Goal: Information Seeking & Learning: Learn about a topic

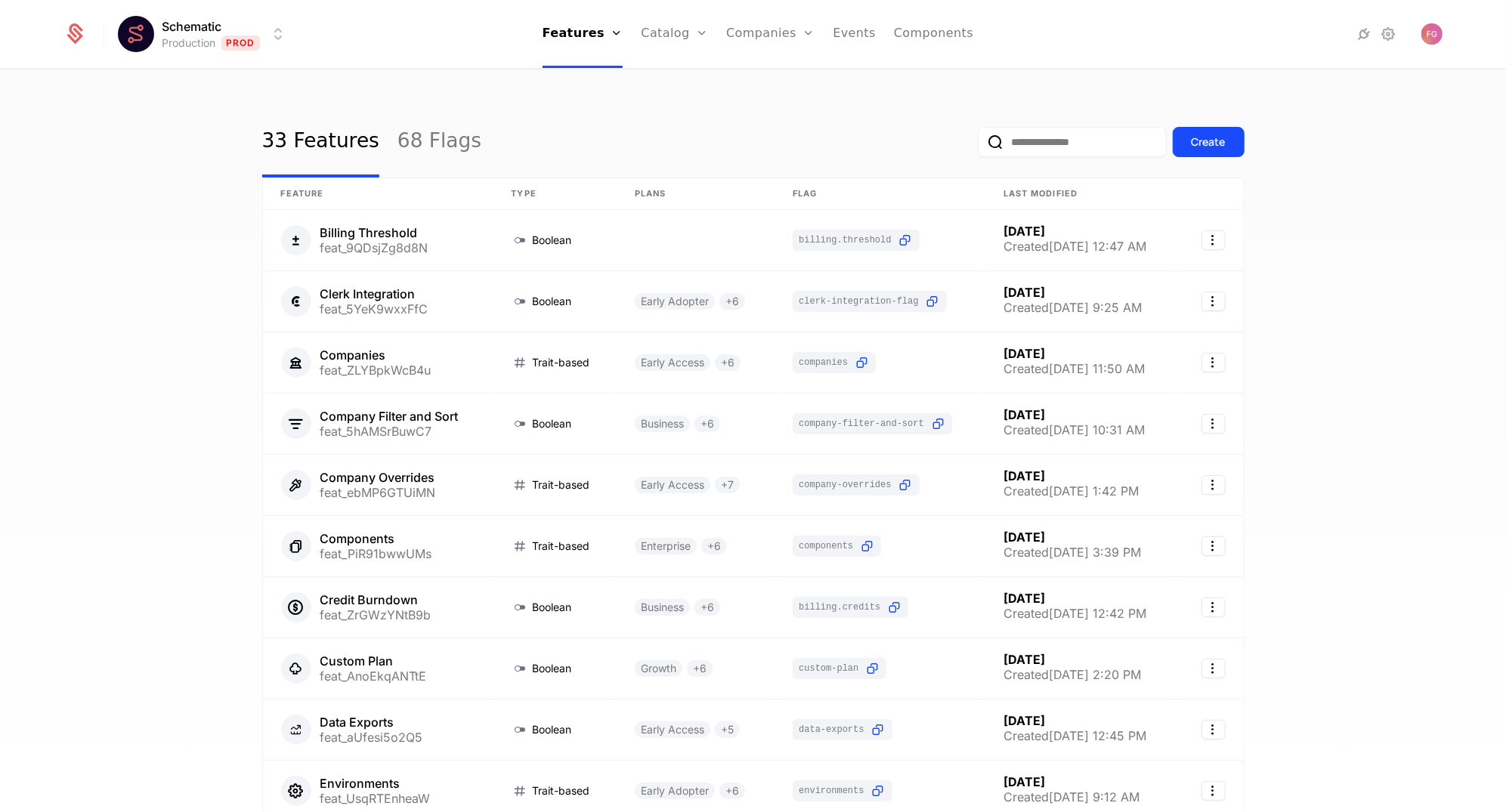
click at [1006, 142] on input "email" at bounding box center [1072, 141] width 189 height 30
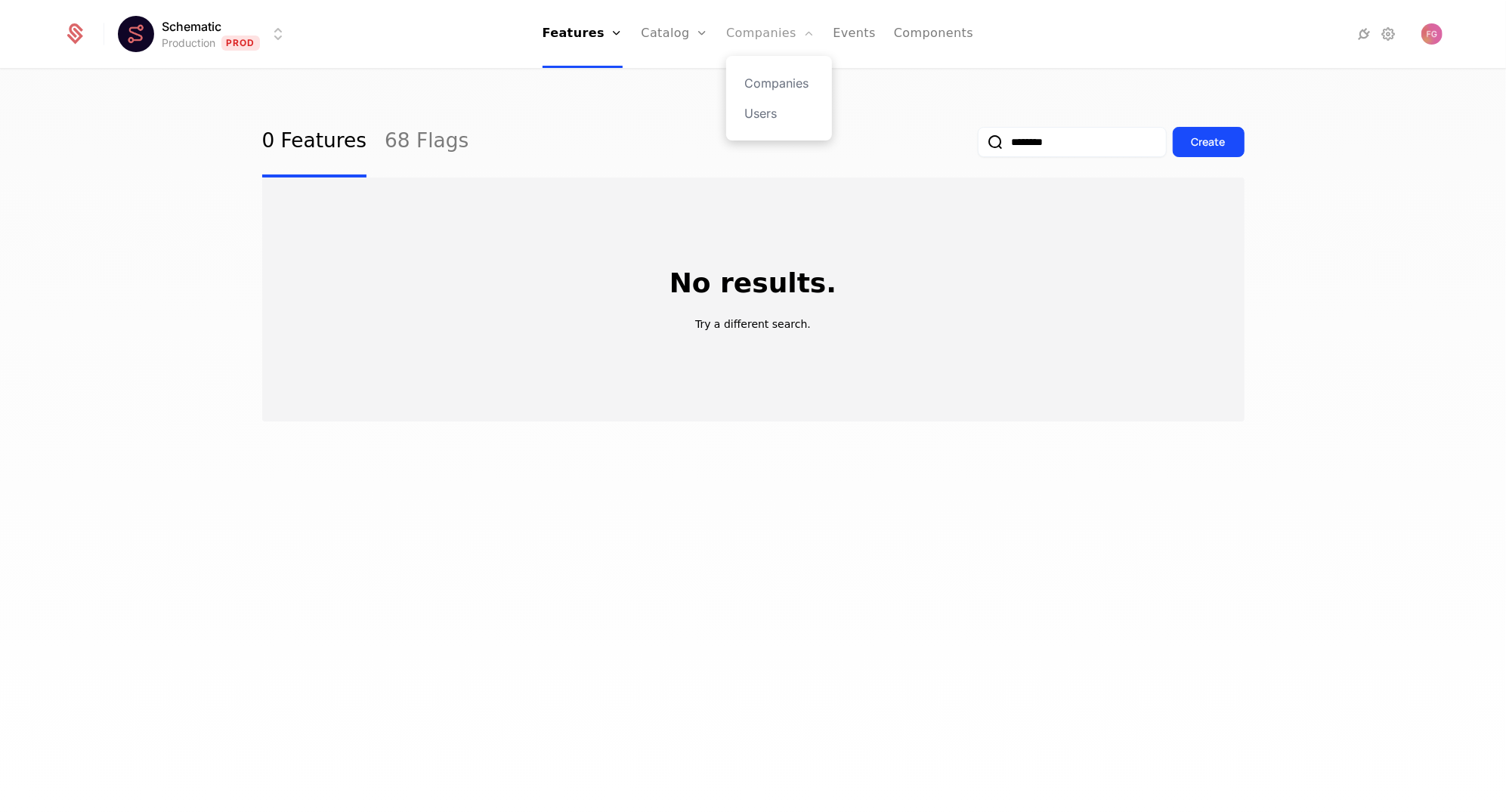
type input "********"
click at [772, 32] on link "Companies" at bounding box center [770, 34] width 88 height 68
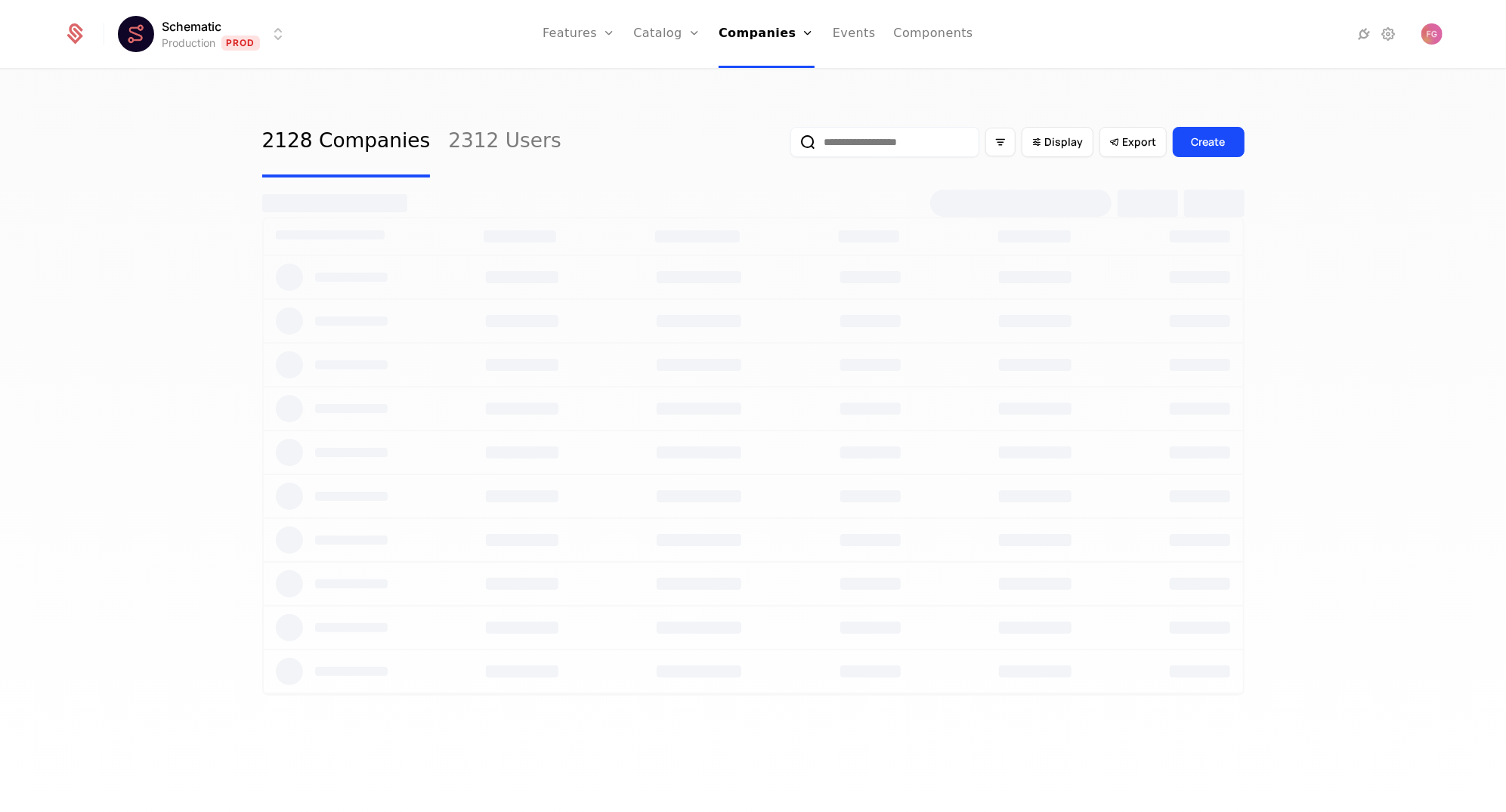
click at [907, 136] on input "email" at bounding box center [885, 141] width 189 height 30
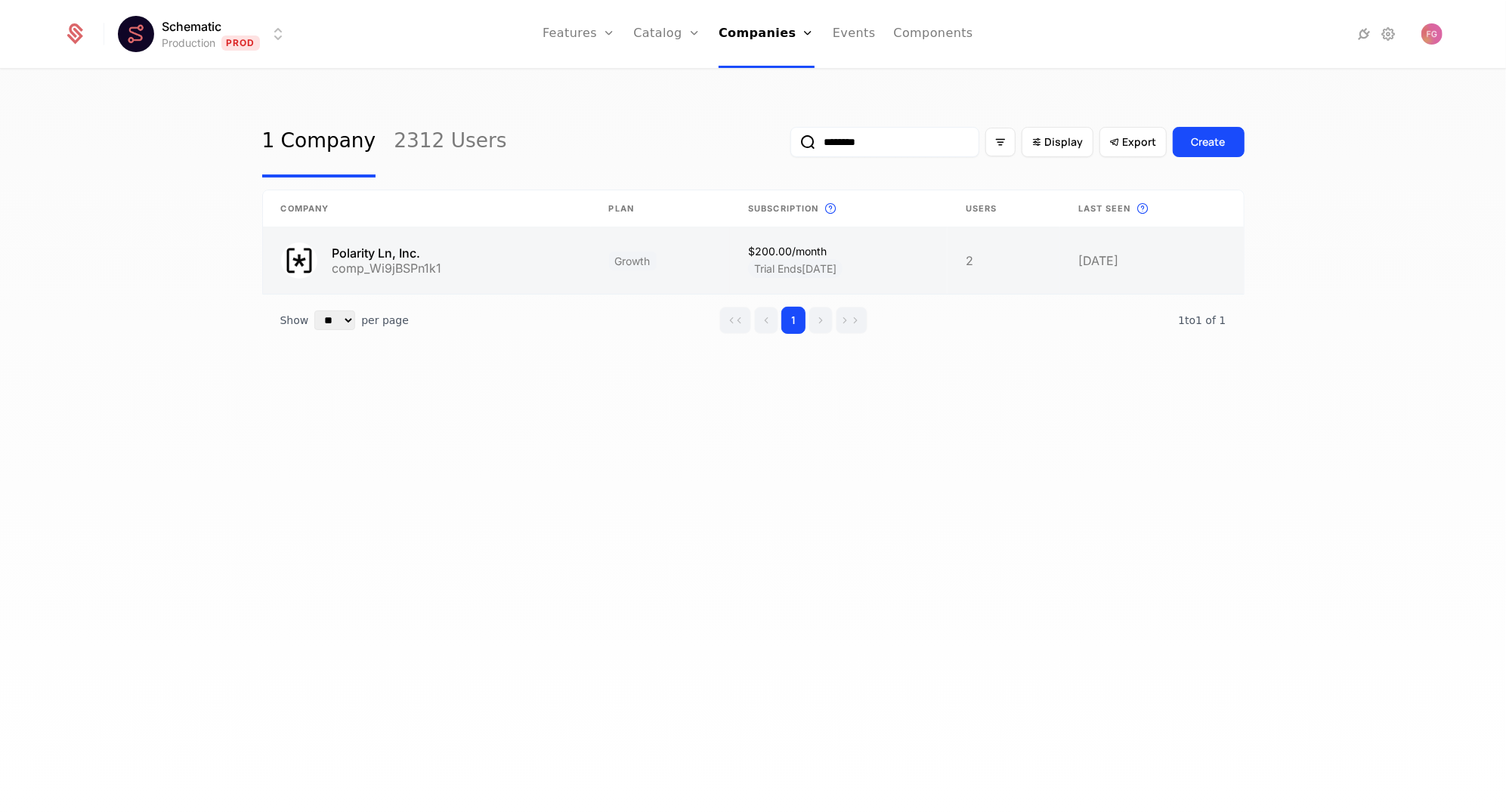
type input "********"
click at [495, 254] on link at bounding box center [427, 260] width 328 height 67
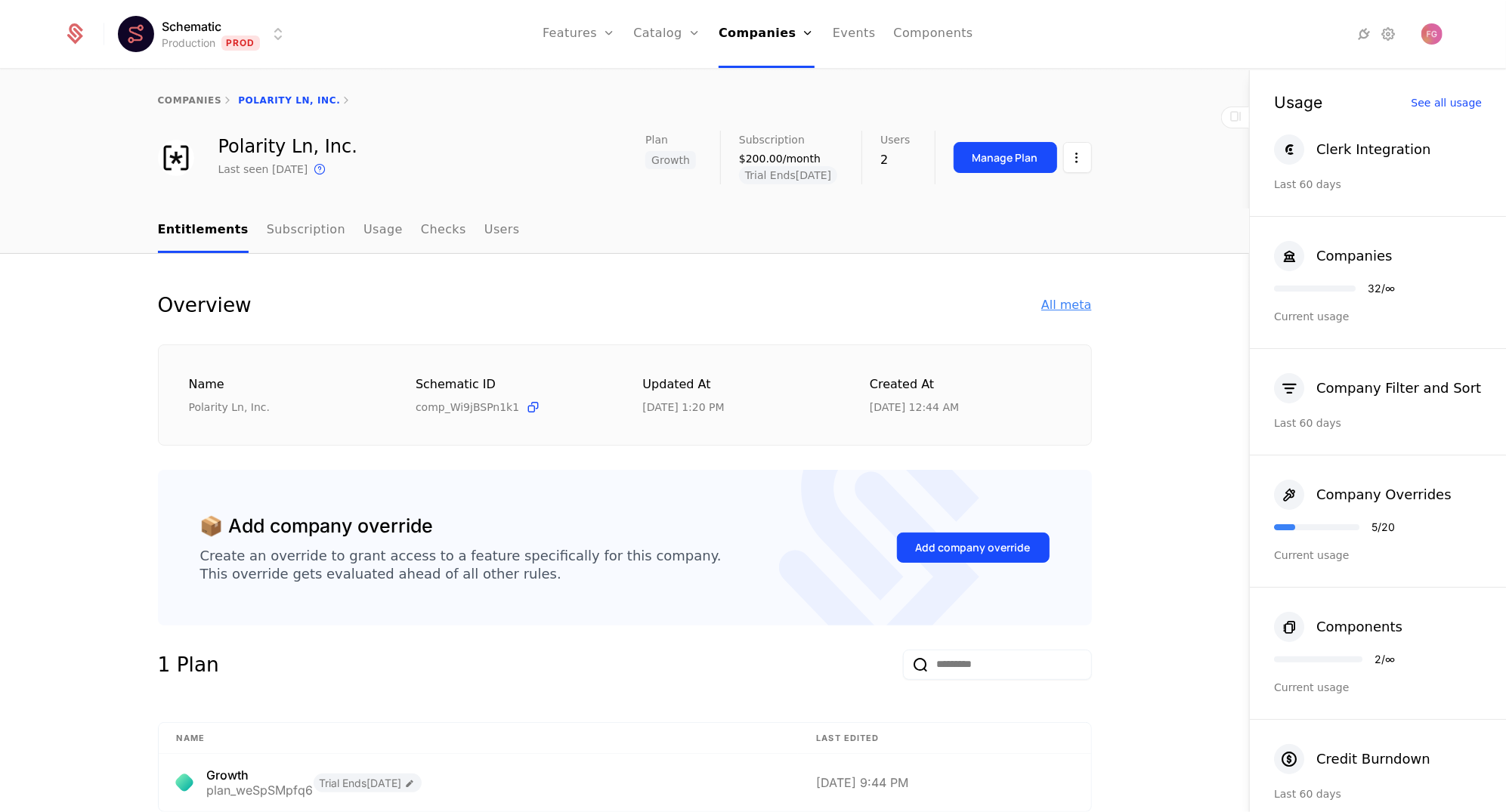
click at [1071, 312] on div "All meta" at bounding box center [1065, 304] width 49 height 18
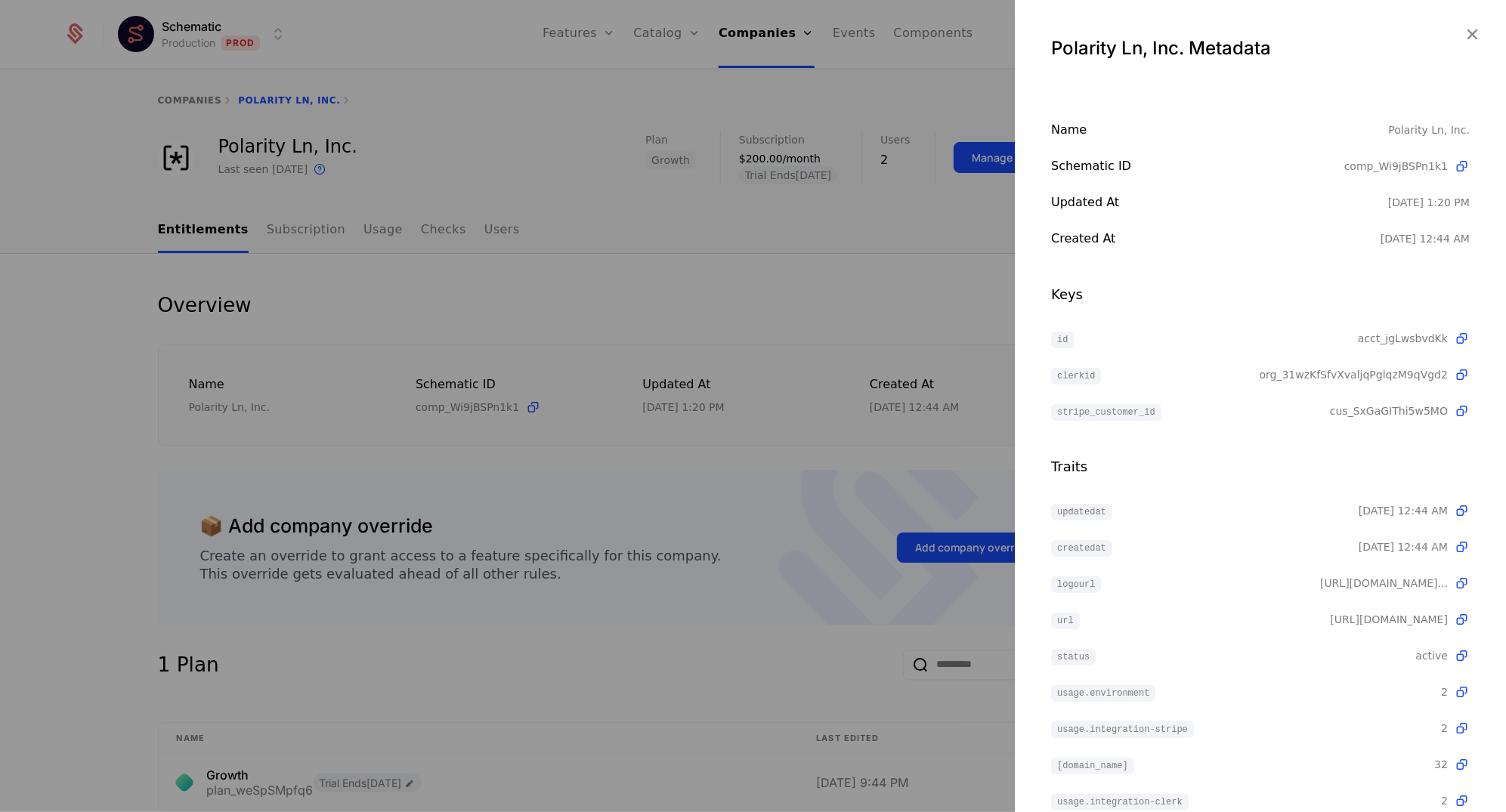
click at [894, 278] on div at bounding box center [753, 406] width 1506 height 812
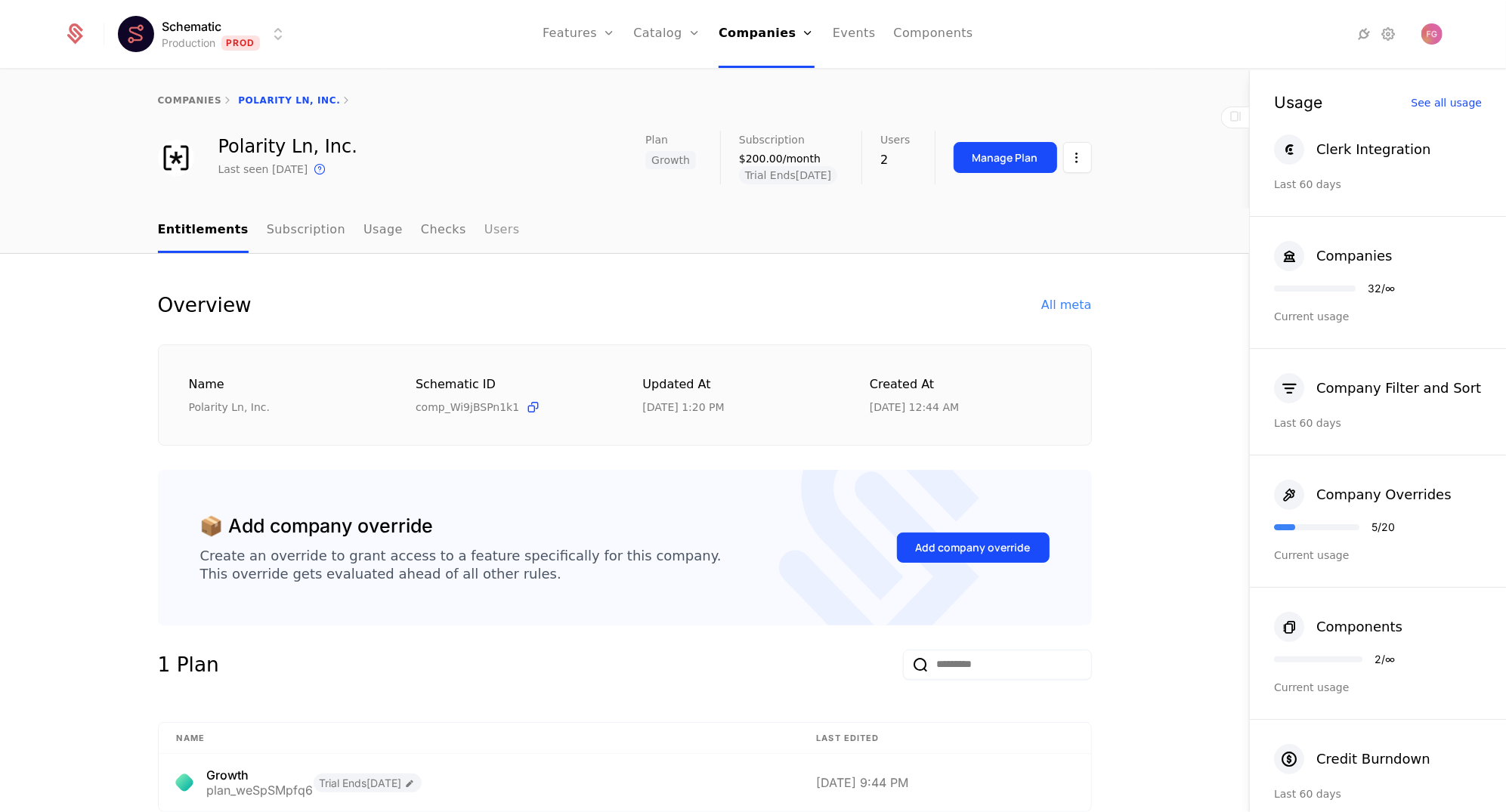
click at [484, 231] on link "Users" at bounding box center [501, 230] width 36 height 44
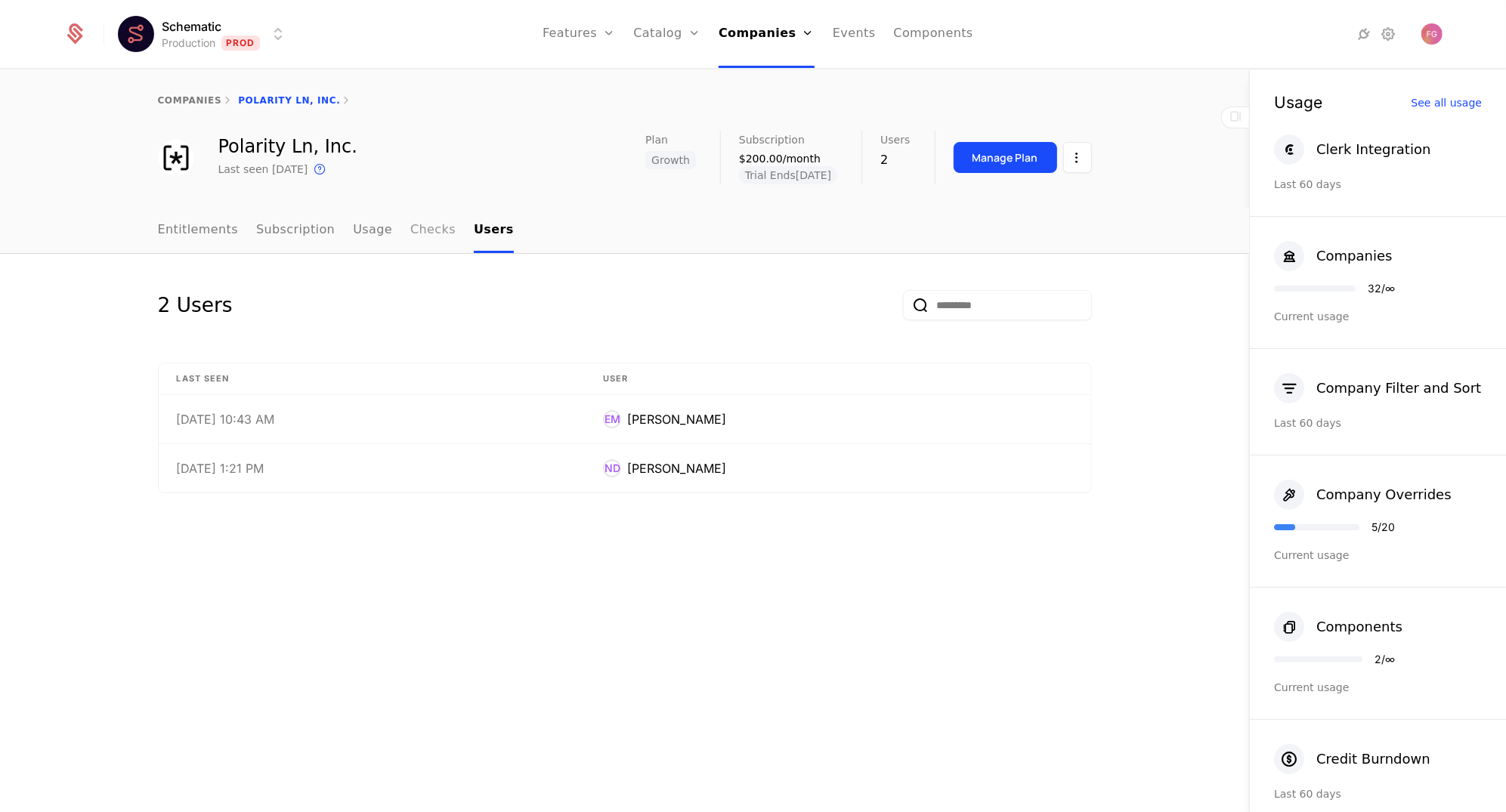
click at [418, 230] on link "Checks" at bounding box center [433, 230] width 45 height 44
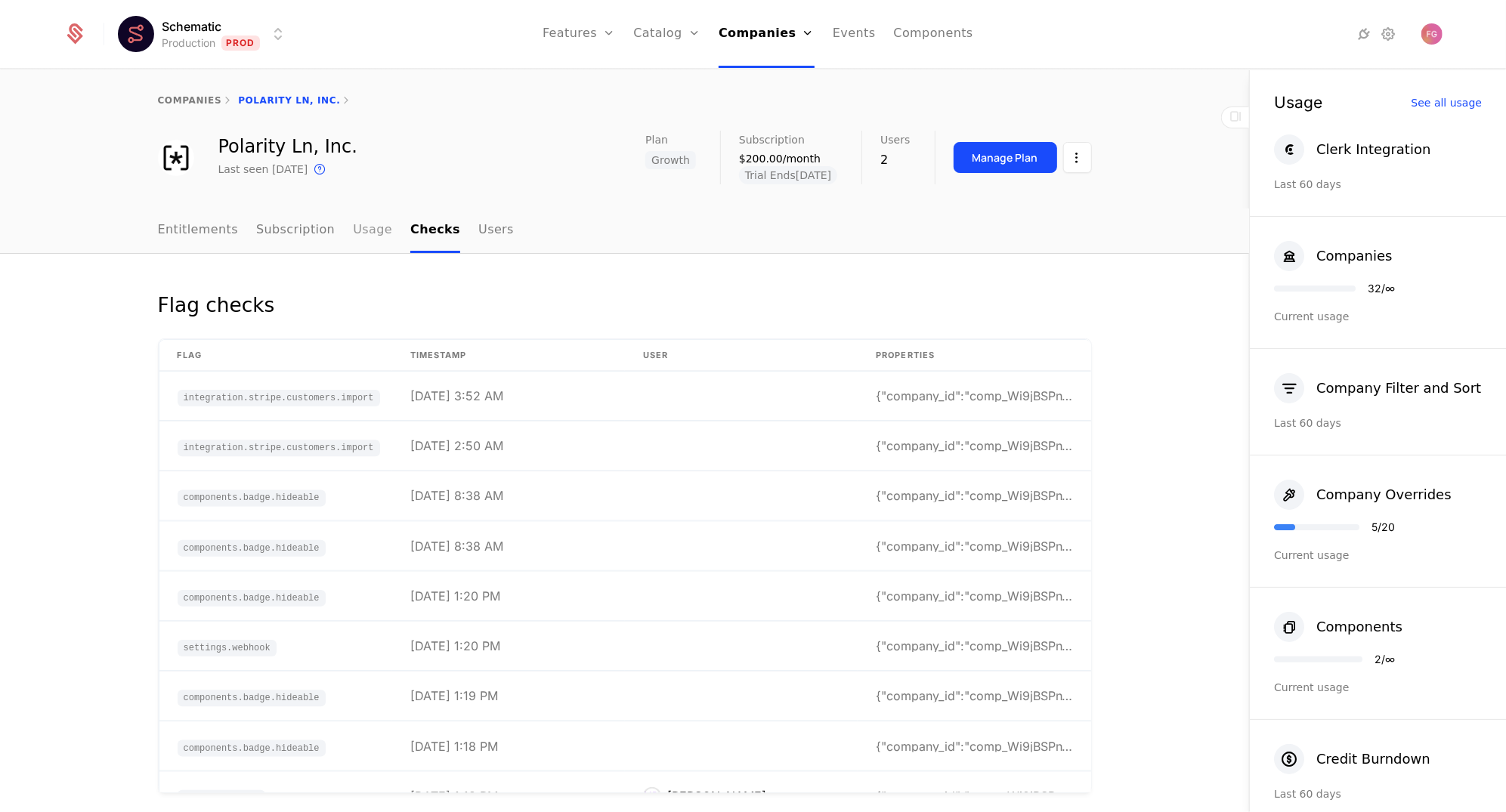
click at [353, 233] on link "Usage" at bounding box center [372, 230] width 39 height 44
